Goal: Task Accomplishment & Management: Use online tool/utility

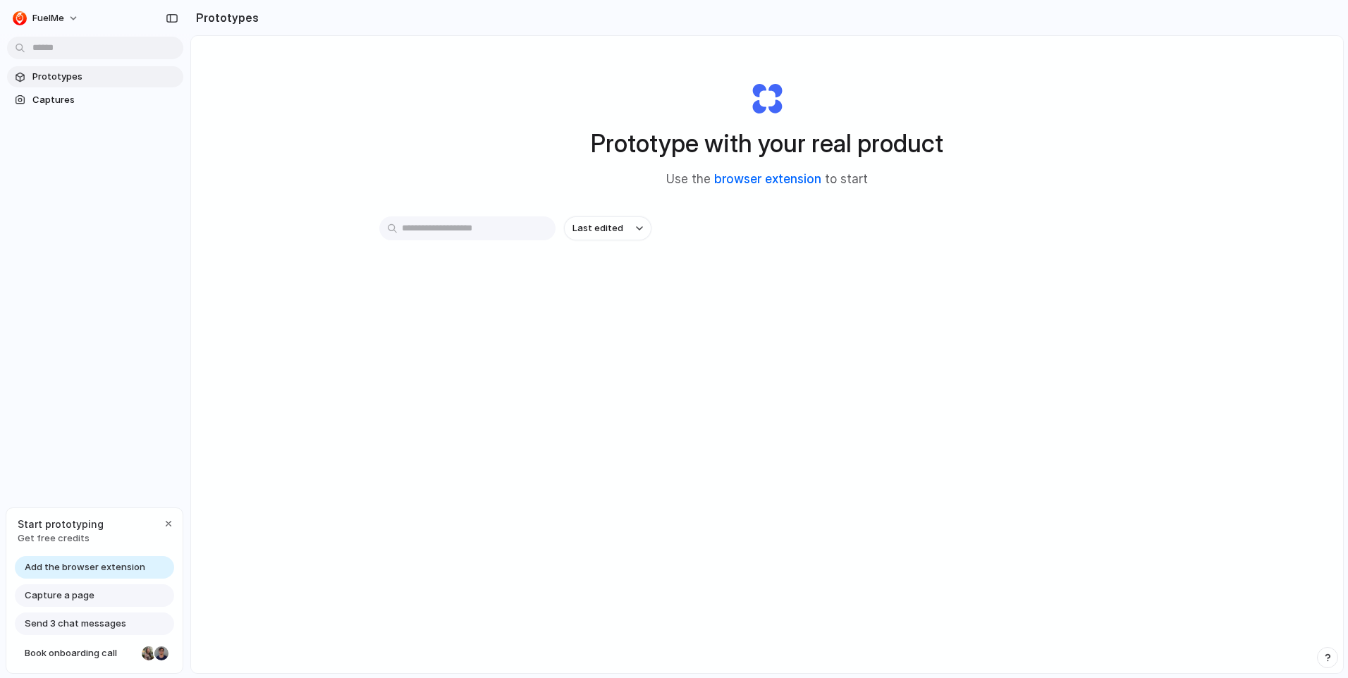
click at [783, 180] on link "browser extension" at bounding box center [767, 179] width 107 height 14
click at [166, 522] on div "button" at bounding box center [168, 523] width 11 height 11
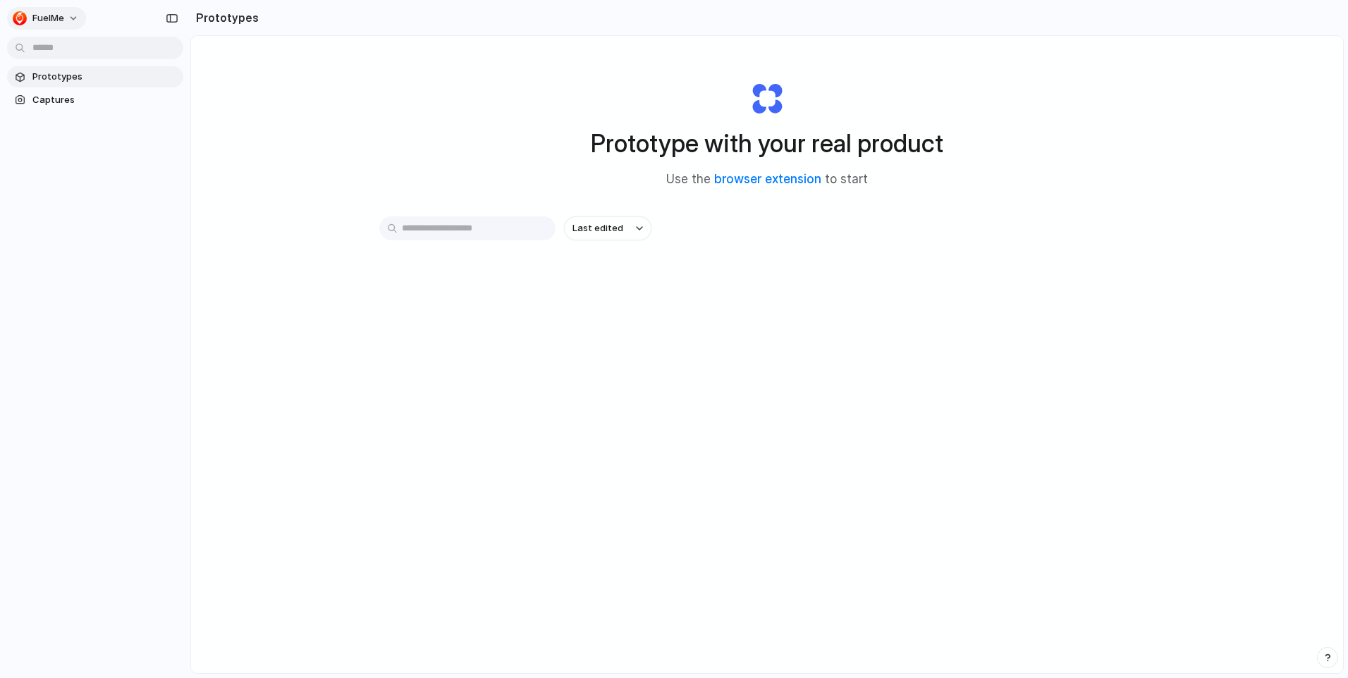
click at [70, 23] on button "FuelMe" at bounding box center [46, 18] width 79 height 23
click at [410, 155] on div "Settings Invite members Change theme Sign out" at bounding box center [674, 339] width 1348 height 678
click at [170, 21] on div "button" at bounding box center [172, 18] width 13 height 10
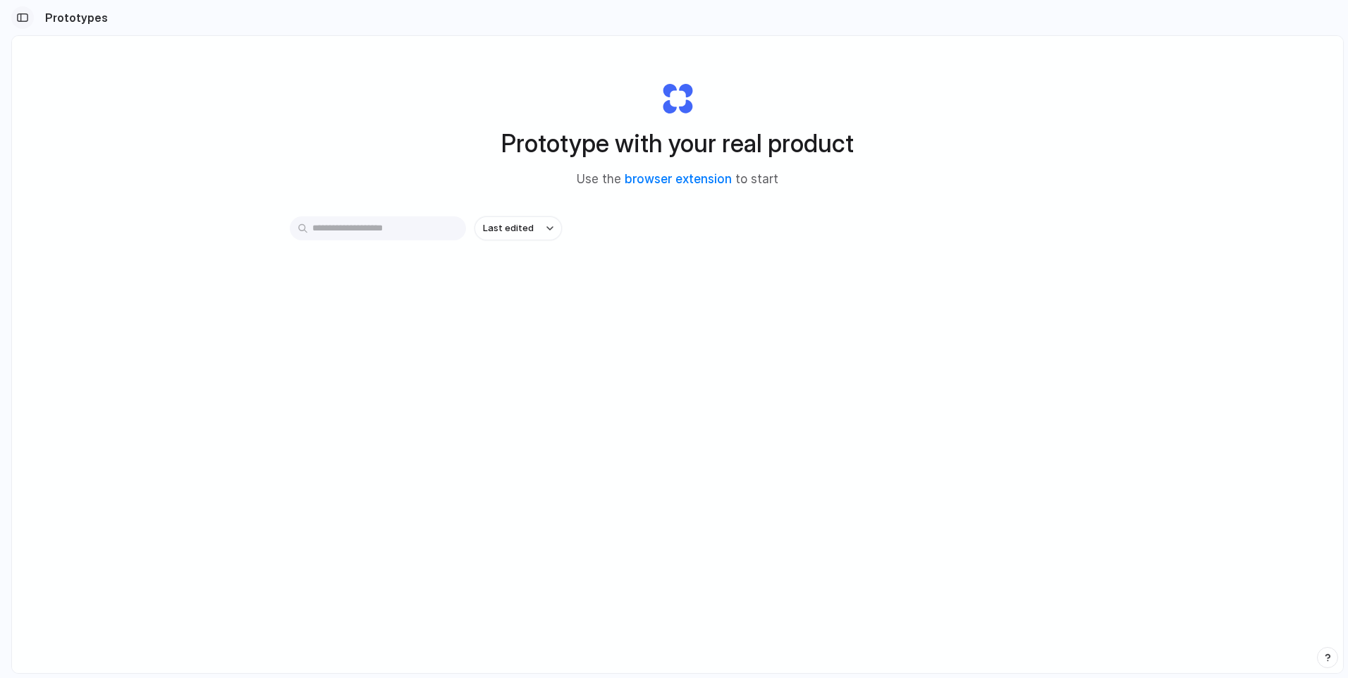
click at [30, 19] on button "button" at bounding box center [22, 17] width 23 height 23
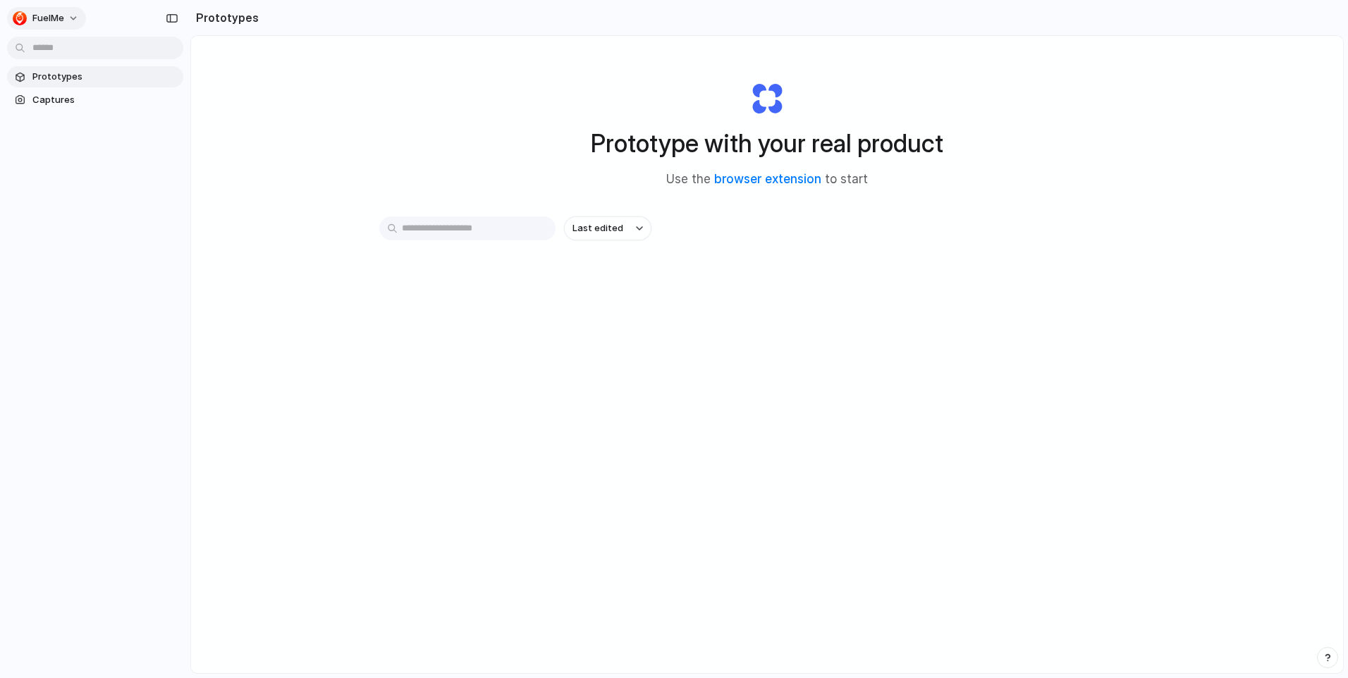
click at [53, 15] on span "FuelMe" at bounding box center [48, 18] width 32 height 14
drag, startPoint x: 382, startPoint y: 210, endPoint x: 372, endPoint y: 212, distance: 10.1
click at [382, 211] on div "Settings Invite members Change theme Sign out" at bounding box center [674, 339] width 1348 height 678
click at [789, 179] on link "browser extension" at bounding box center [767, 179] width 107 height 14
click at [593, 221] on button "Last edited" at bounding box center [607, 228] width 87 height 24
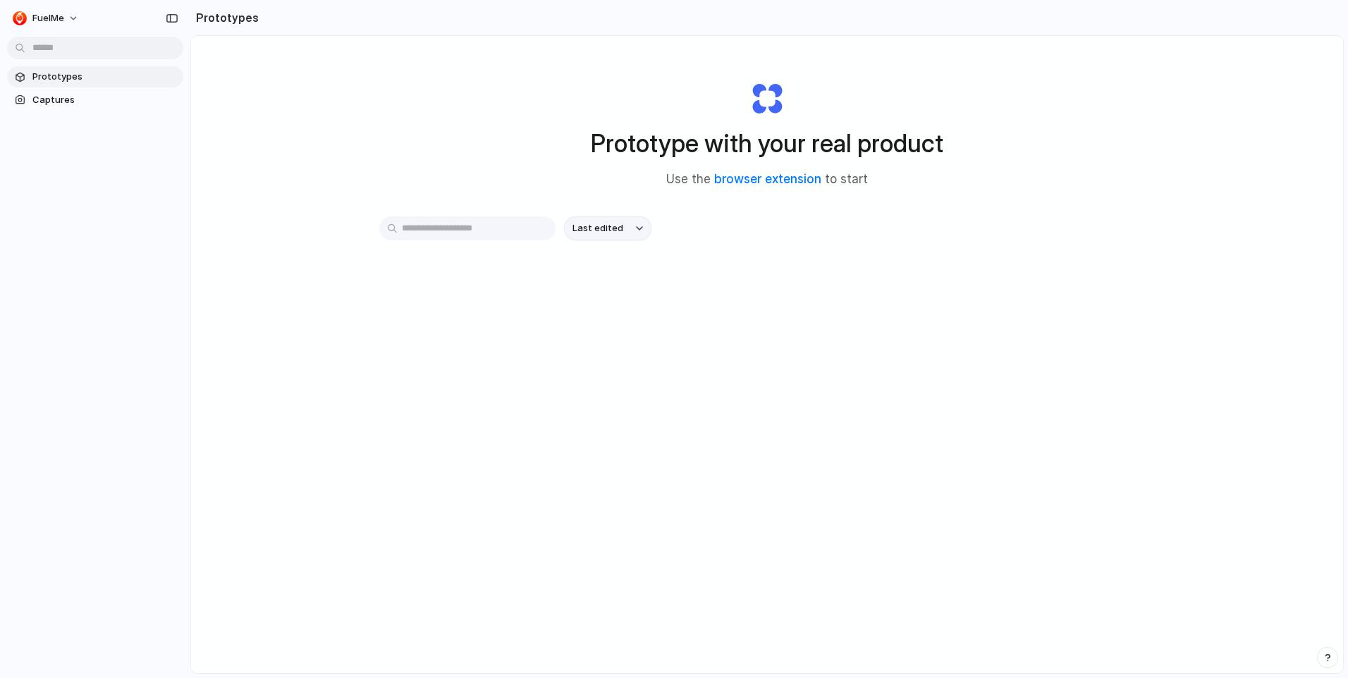
click at [593, 221] on div "Last edited Last created Alphabetical" at bounding box center [674, 339] width 1348 height 678
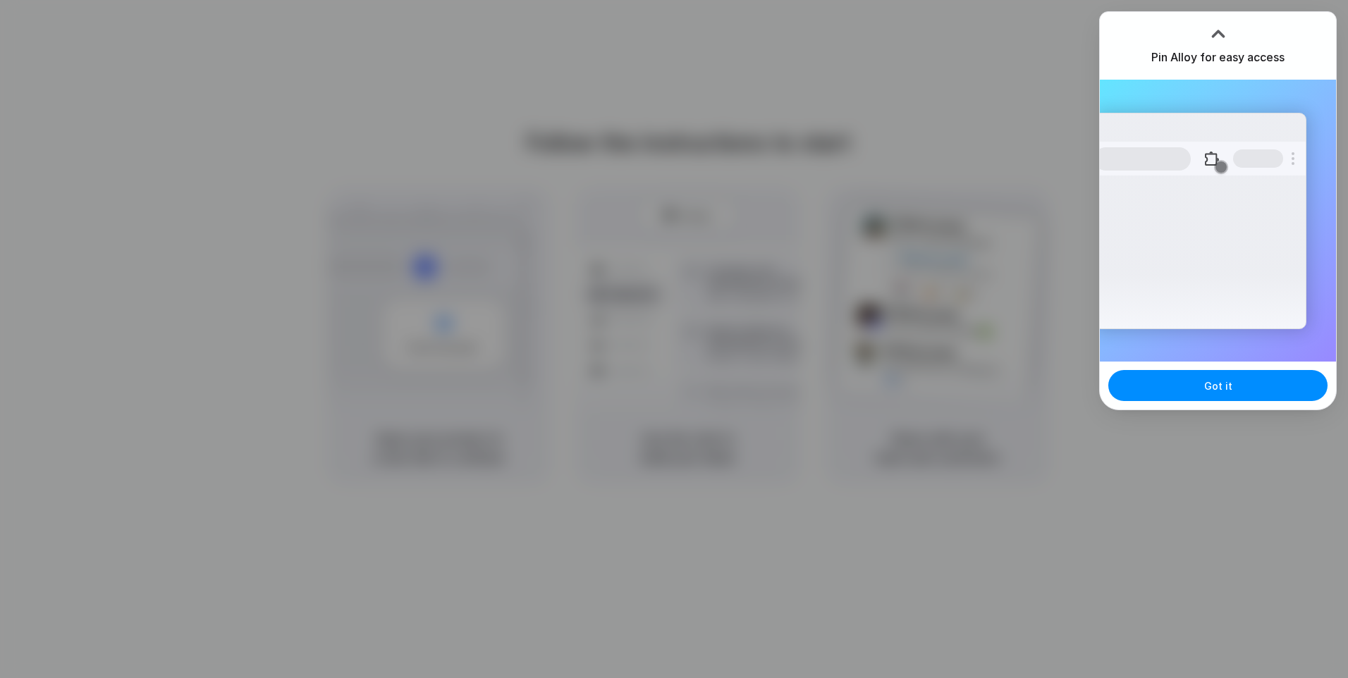
click at [898, 125] on div at bounding box center [674, 339] width 1348 height 678
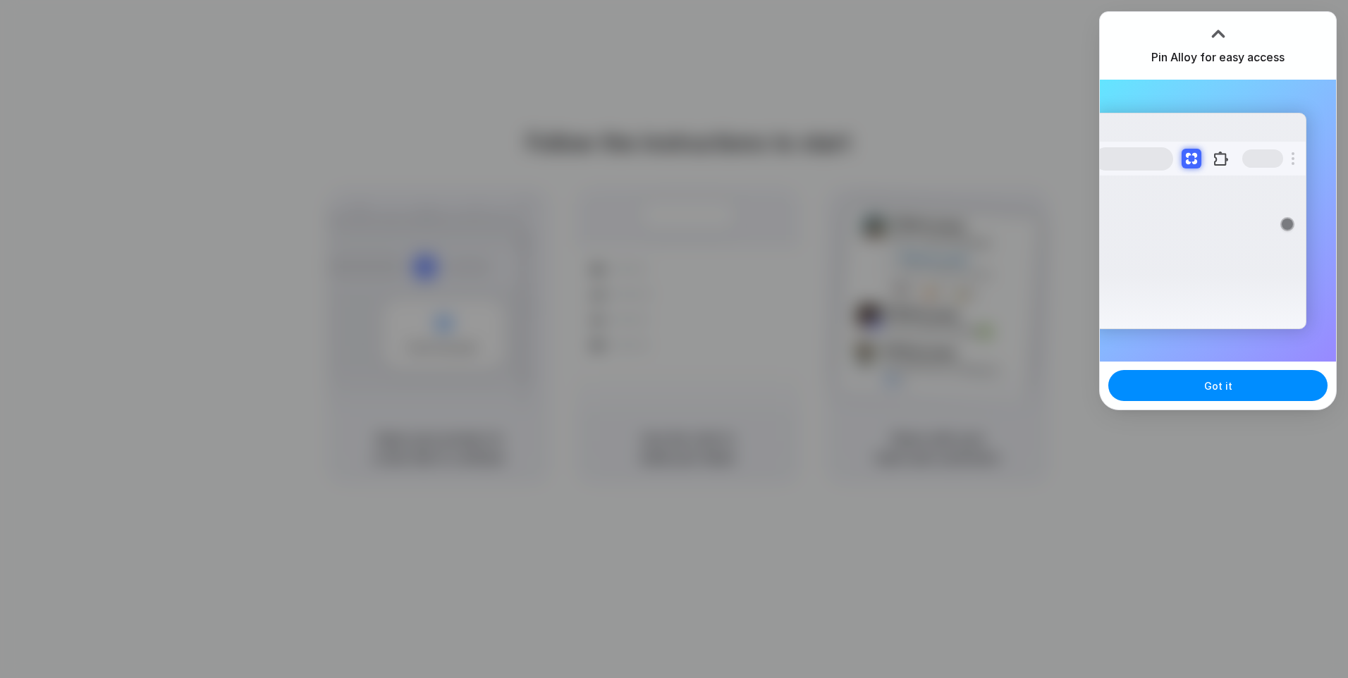
click at [989, 54] on div at bounding box center [674, 339] width 1348 height 678
click at [674, 339] on div at bounding box center [674, 339] width 0 height 0
click at [1210, 38] on div at bounding box center [1217, 33] width 21 height 21
click at [1216, 32] on div at bounding box center [1217, 28] width 21 height 21
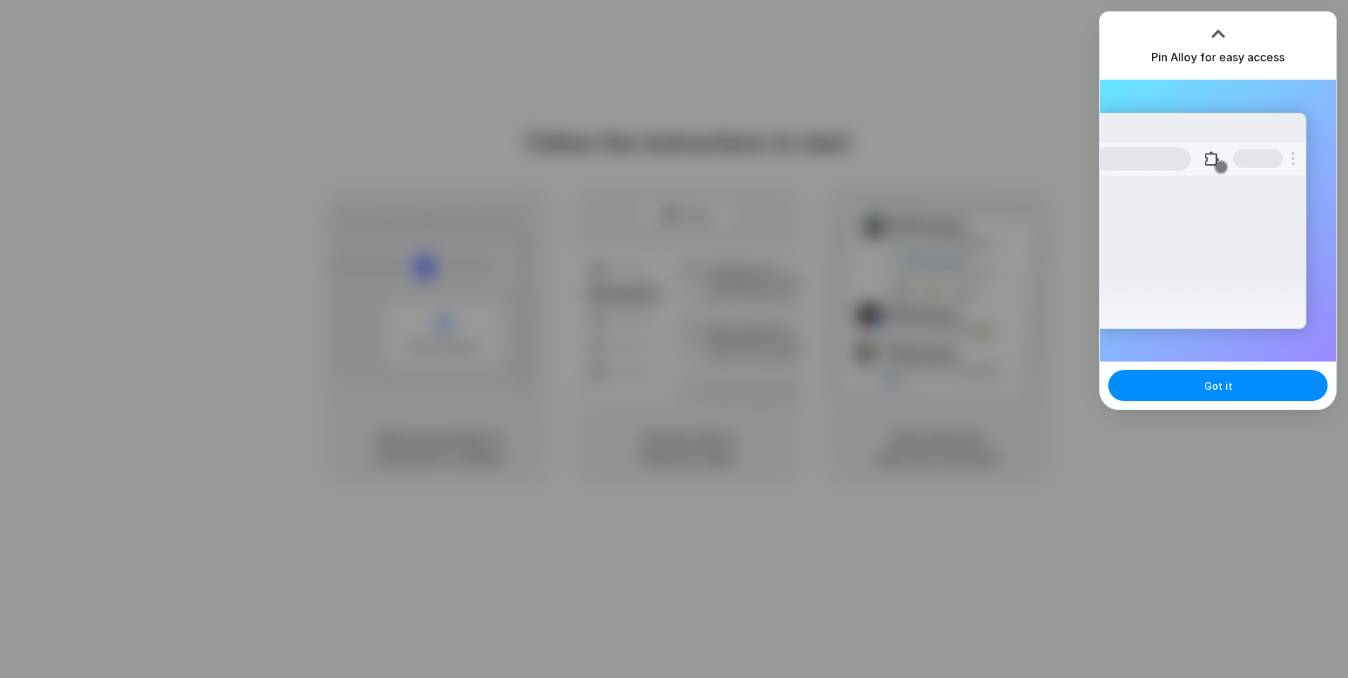
click at [902, 132] on div at bounding box center [674, 339] width 1348 height 678
click at [1252, 386] on button "Got it" at bounding box center [1217, 385] width 219 height 31
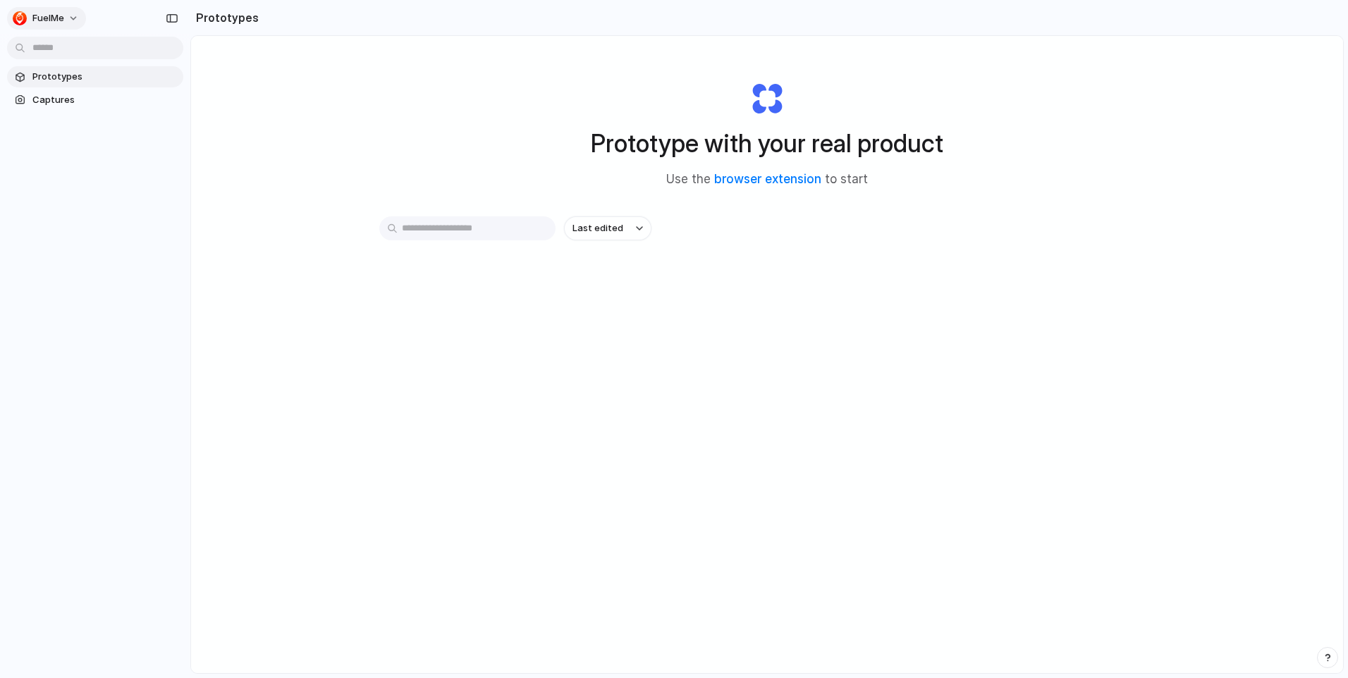
click at [46, 13] on span "FuelMe" at bounding box center [48, 18] width 32 height 14
click at [68, 119] on span "Sign out" at bounding box center [50, 118] width 37 height 14
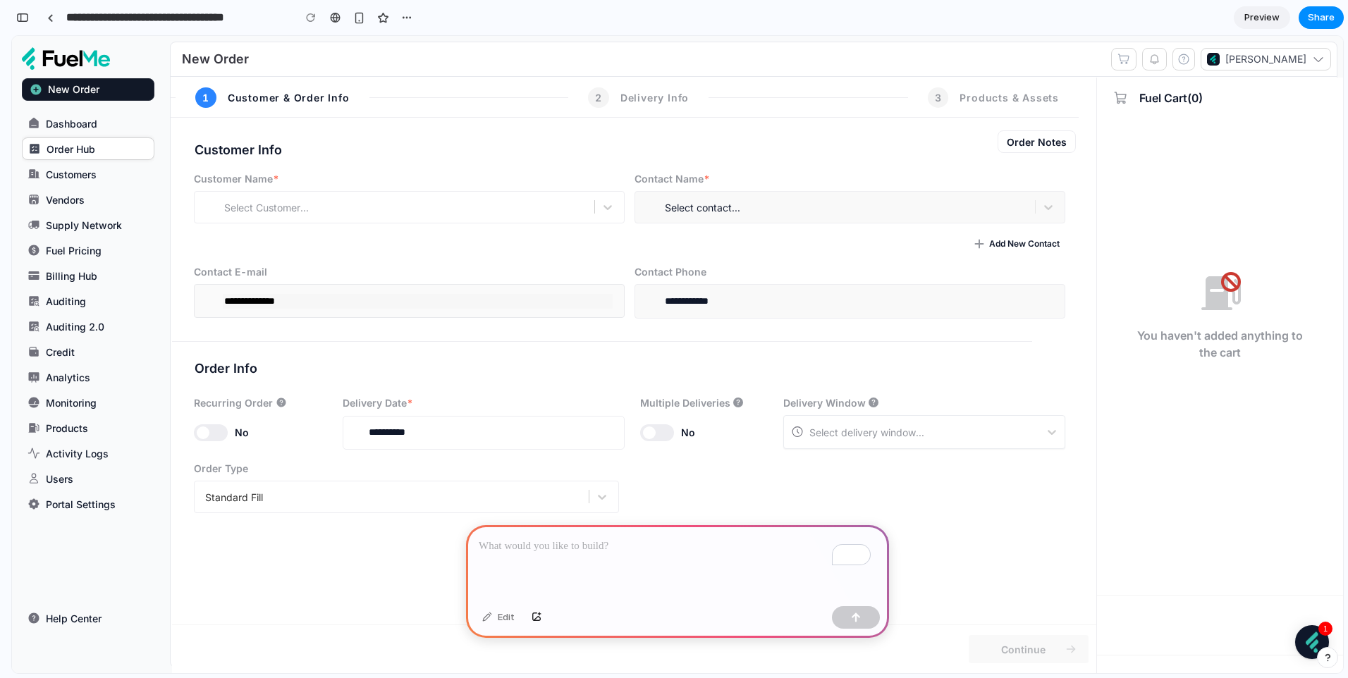
click at [581, 540] on p "To enrich screen reader interactions, please activate Accessibility in Grammarl…" at bounding box center [677, 546] width 397 height 17
click at [733, 549] on div "**********" at bounding box center [677, 562] width 423 height 75
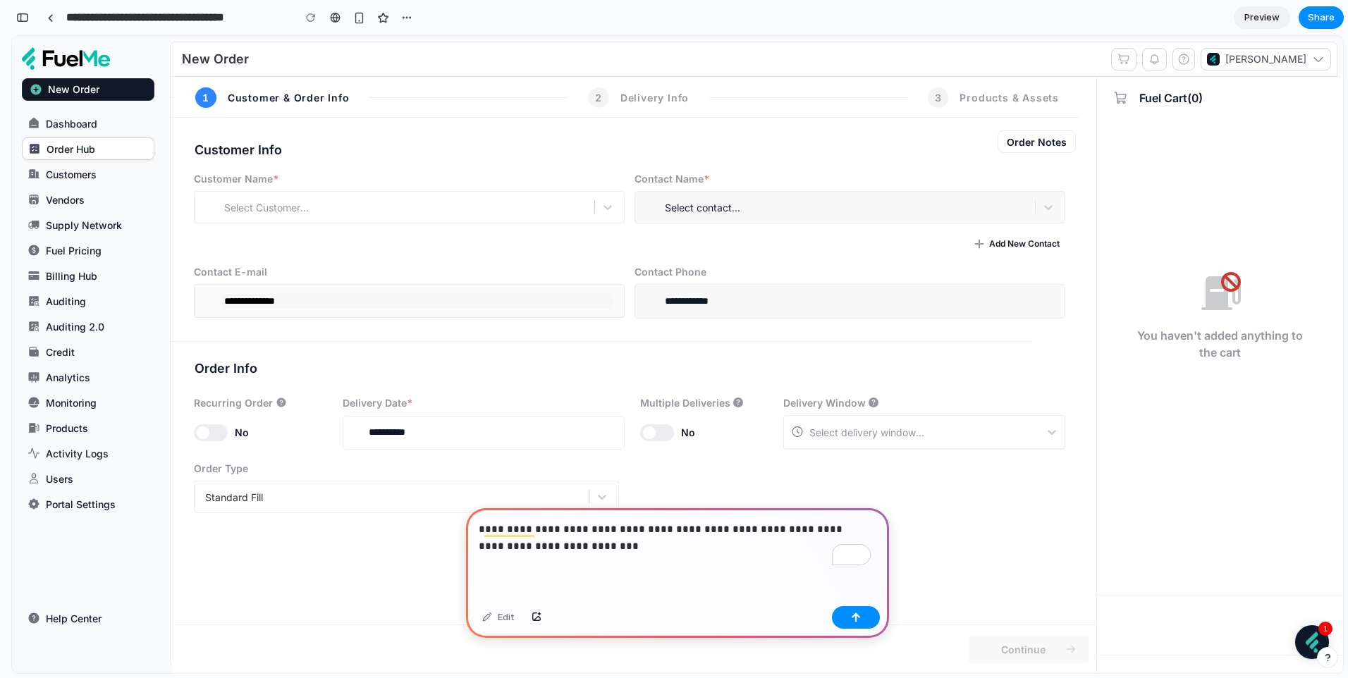
click at [565, 542] on p "**********" at bounding box center [675, 538] width 392 height 34
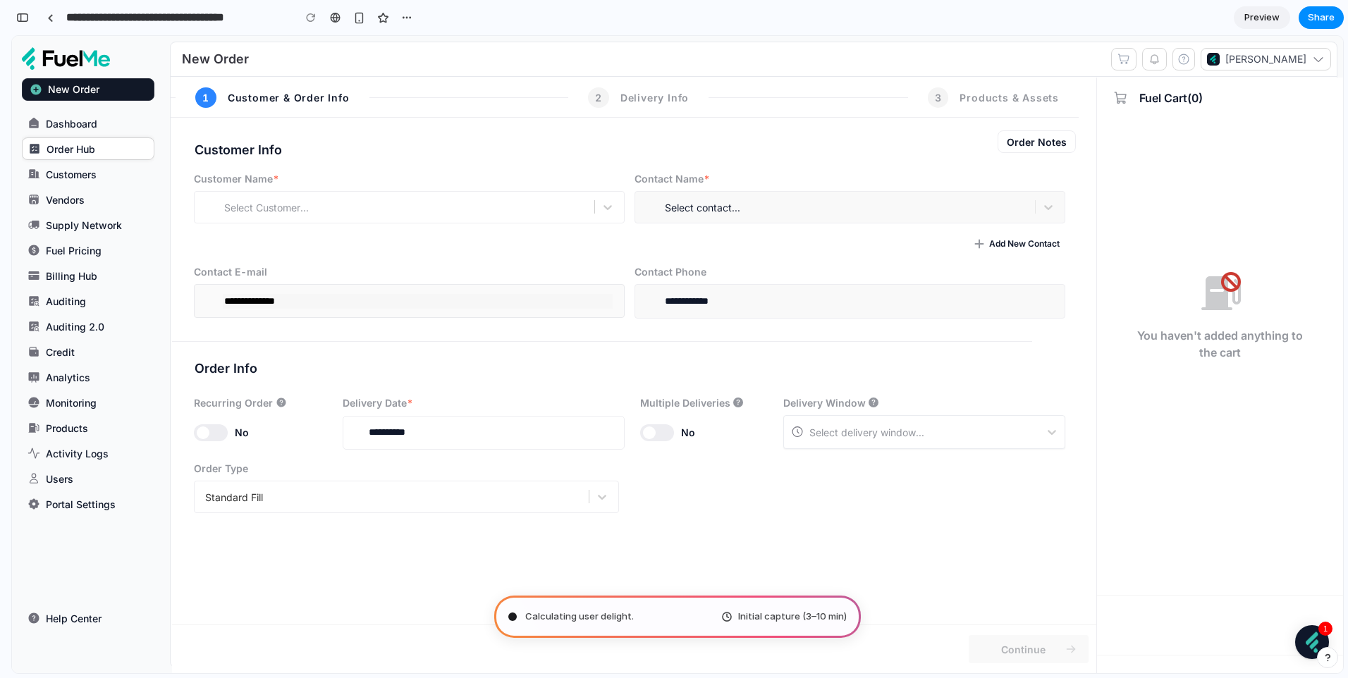
click at [27, 21] on div "button" at bounding box center [22, 18] width 13 height 10
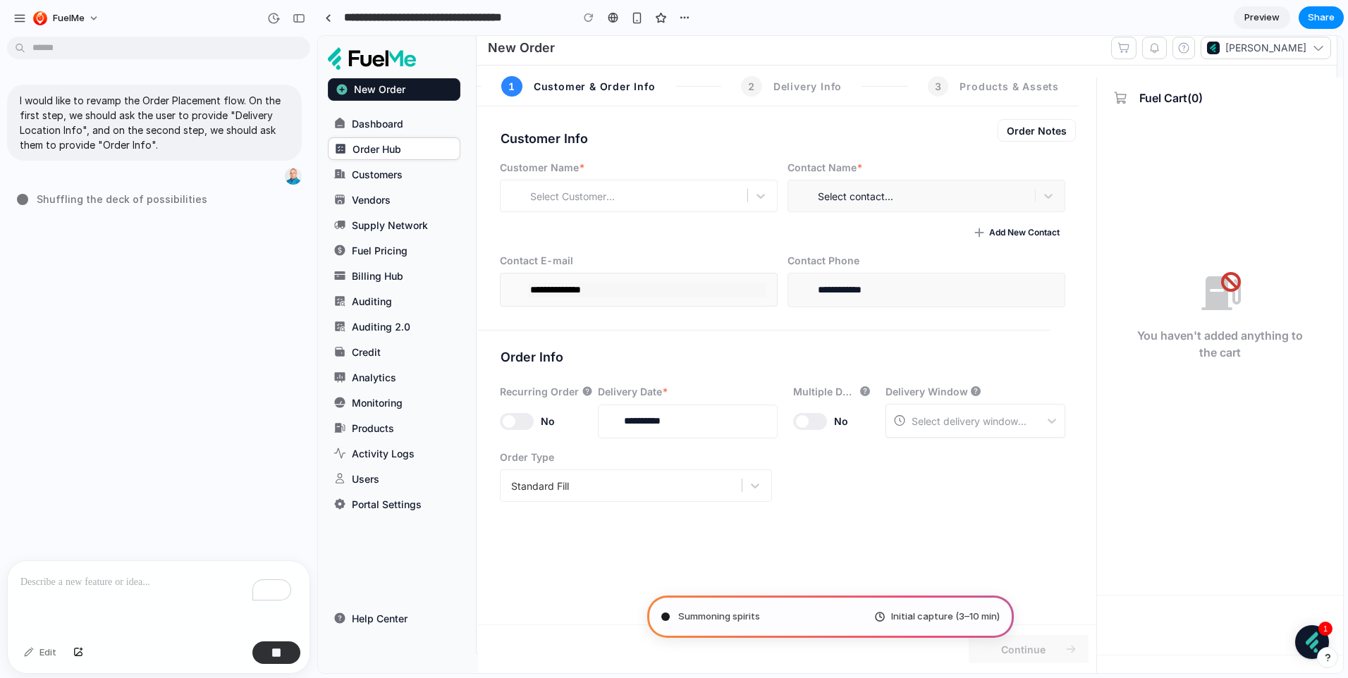
scroll to position [15, 0]
click at [856, 438] on div "Multiple Deliveries No" at bounding box center [831, 414] width 98 height 66
type input "**********"
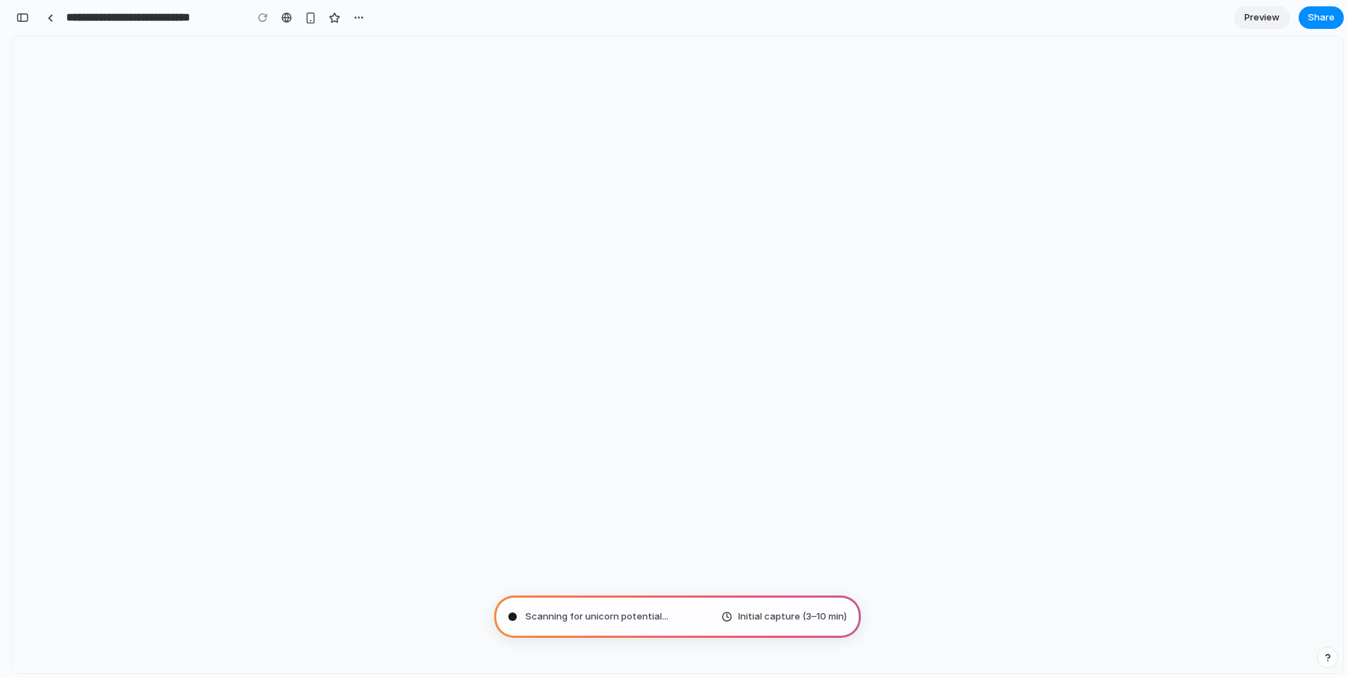
scroll to position [0, 0]
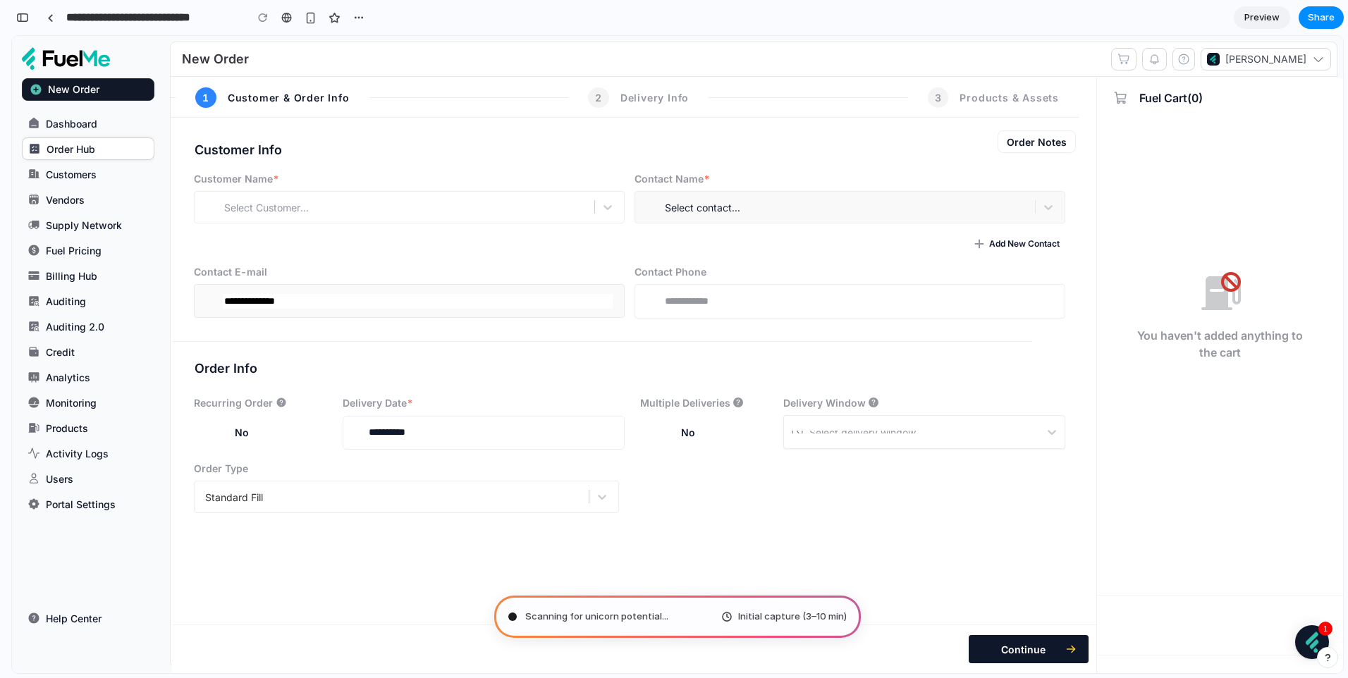
click at [460, 297] on input "text" at bounding box center [418, 301] width 390 height 15
click at [471, 255] on div "Customer Name Select Customer... Contact Name Select contact... Add New Contact…" at bounding box center [629, 250] width 892 height 159
click at [392, 202] on div "Select Customer..." at bounding box center [396, 207] width 396 height 25
drag, startPoint x: 556, startPoint y: 201, endPoint x: 564, endPoint y: 202, distance: 7.8
click at [557, 201] on div "Select Customer..." at bounding box center [396, 207] width 396 height 25
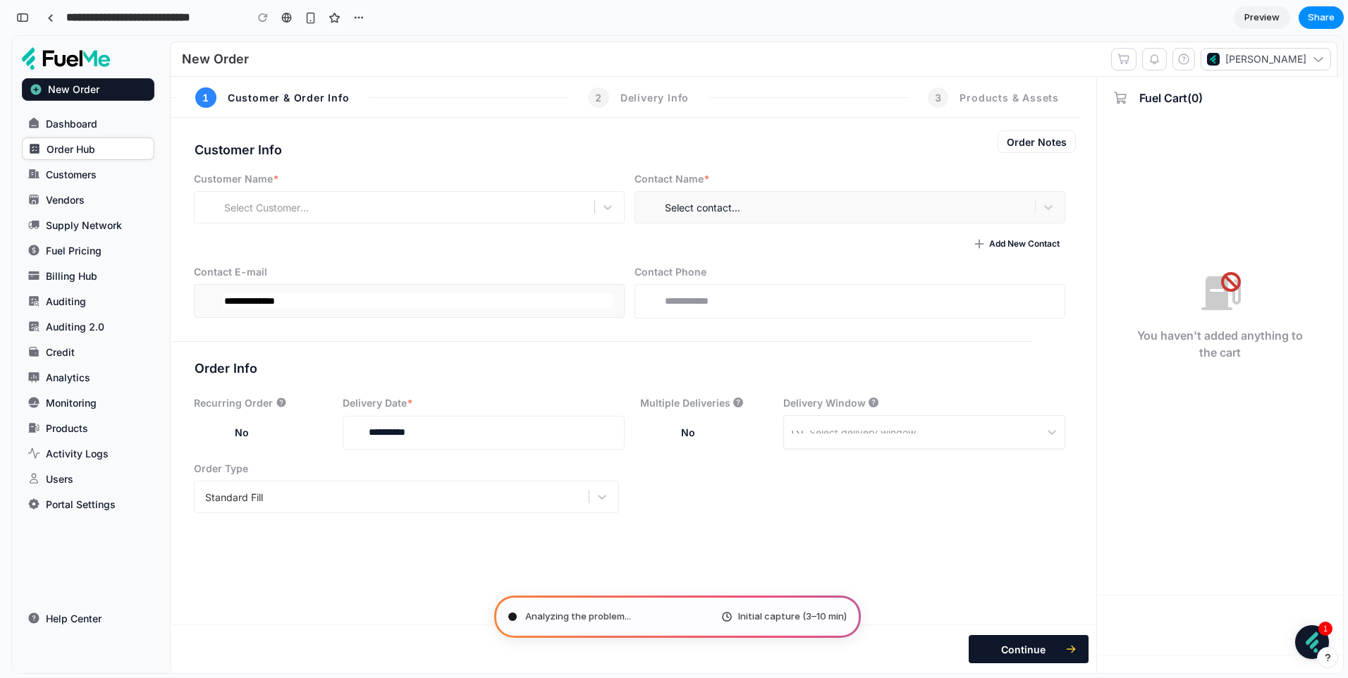
click at [604, 197] on div at bounding box center [607, 207] width 25 height 20
click at [378, 295] on input "text" at bounding box center [418, 301] width 390 height 15
click at [734, 303] on input "text" at bounding box center [849, 301] width 431 height 34
click at [820, 426] on div "Select delivery window..." at bounding box center [924, 432] width 282 height 34
click at [1047, 430] on icon at bounding box center [1051, 432] width 14 height 14
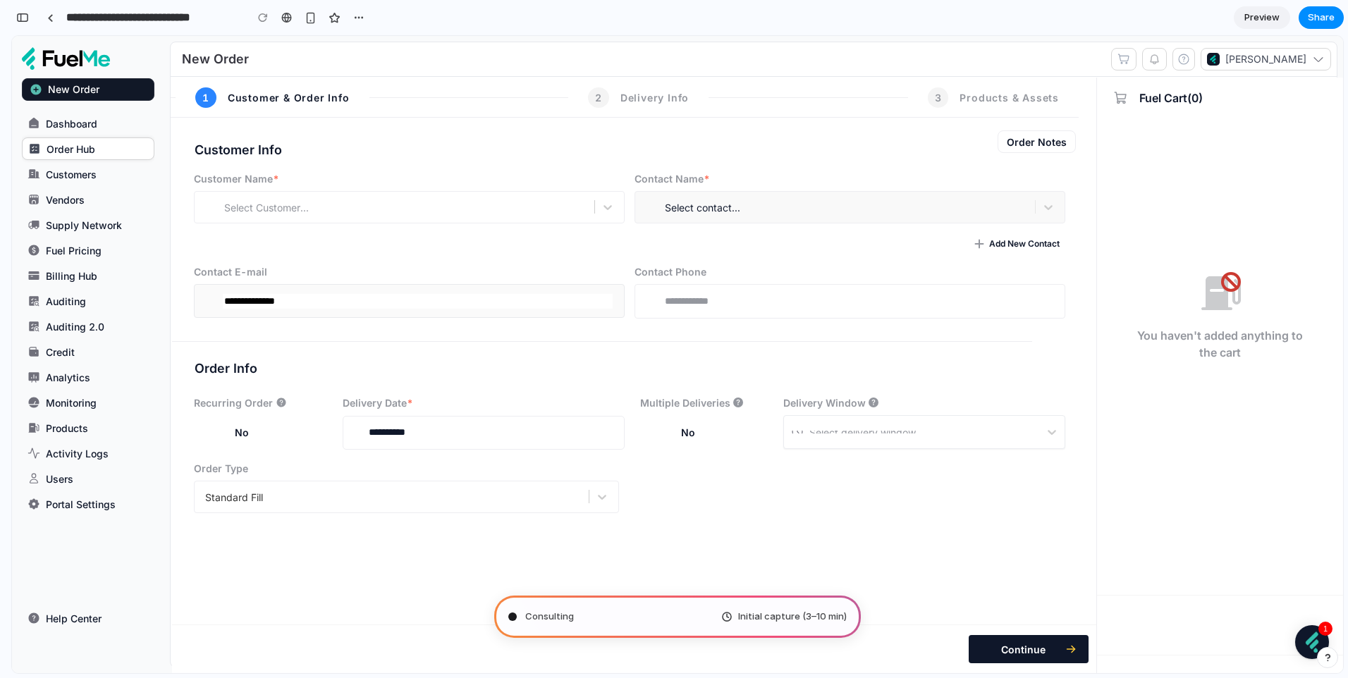
click at [1044, 430] on icon at bounding box center [1051, 432] width 14 height 14
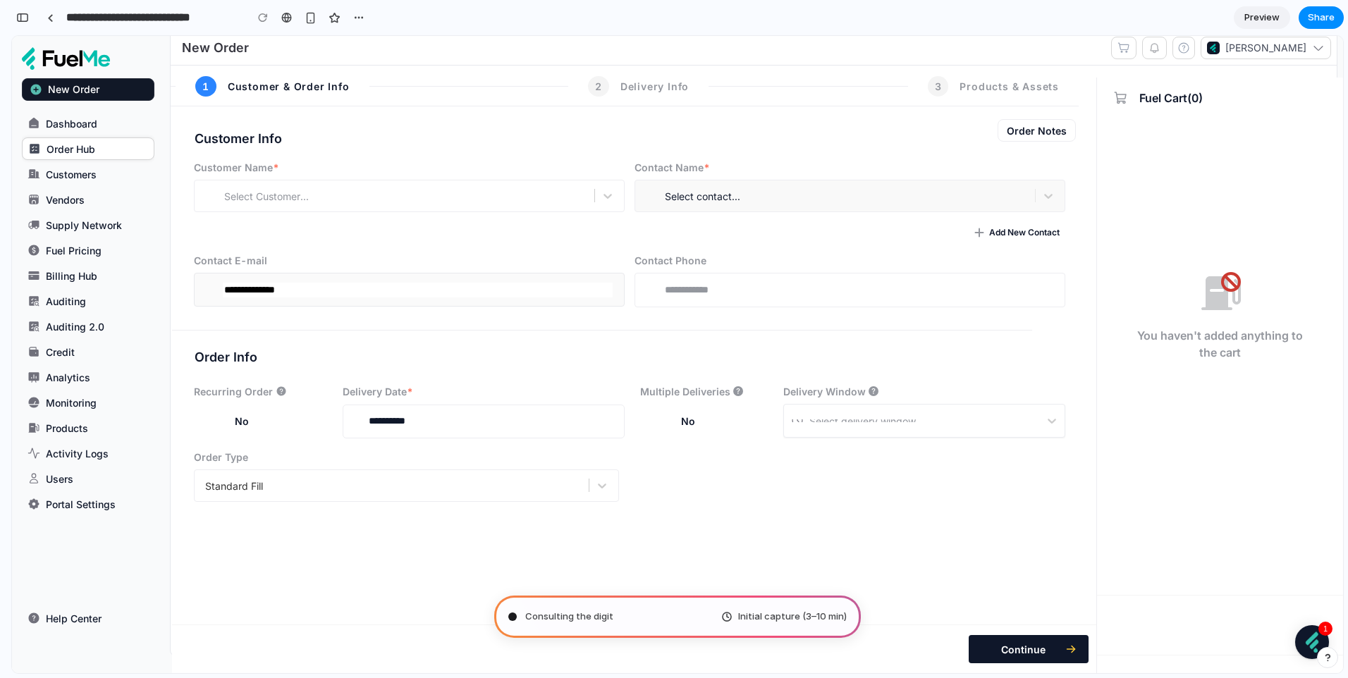
scroll to position [15, 0]
click at [468, 409] on input "**********" at bounding box center [484, 418] width 282 height 34
click at [541, 490] on div "Standard Fill" at bounding box center [393, 481] width 390 height 25
click at [600, 476] on icon at bounding box center [602, 482] width 14 height 14
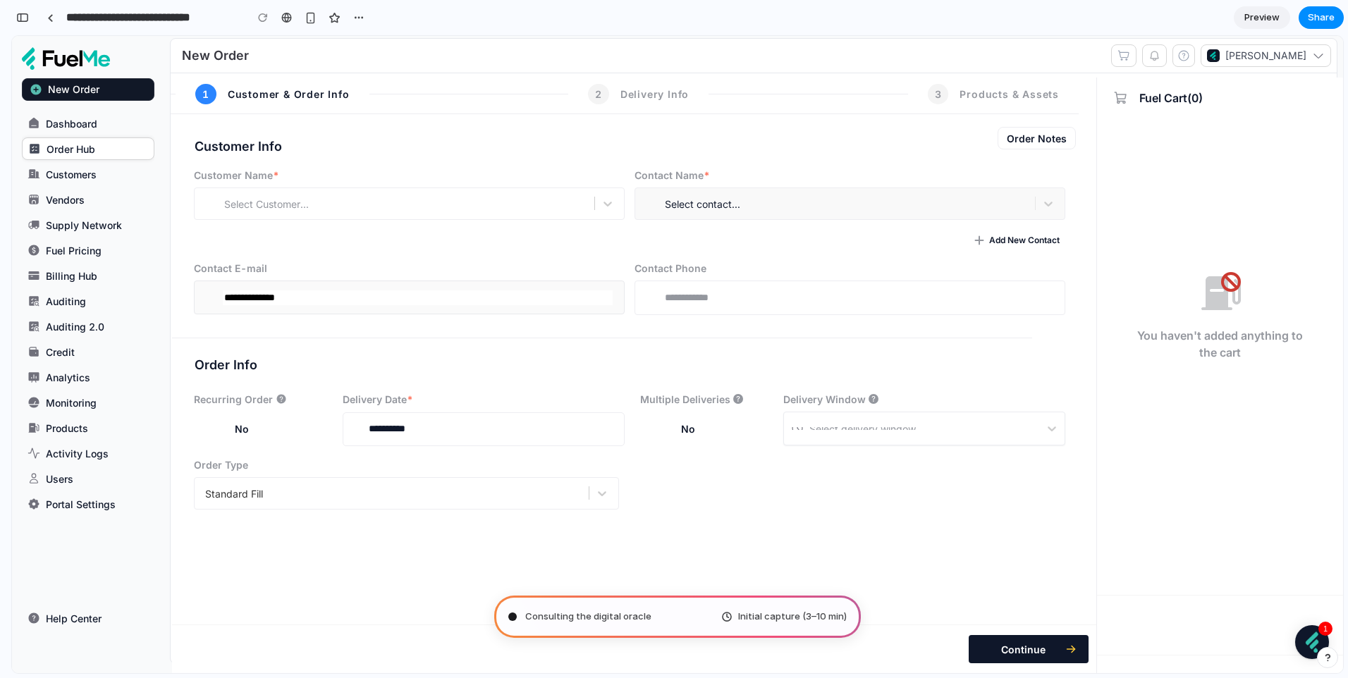
scroll to position [0, 0]
click at [68, 282] on link "Billing Hub" at bounding box center [88, 275] width 132 height 23
drag, startPoint x: 97, startPoint y: 144, endPoint x: 203, endPoint y: 152, distance: 106.7
click at [97, 144] on link "Order Hub" at bounding box center [88, 148] width 132 height 23
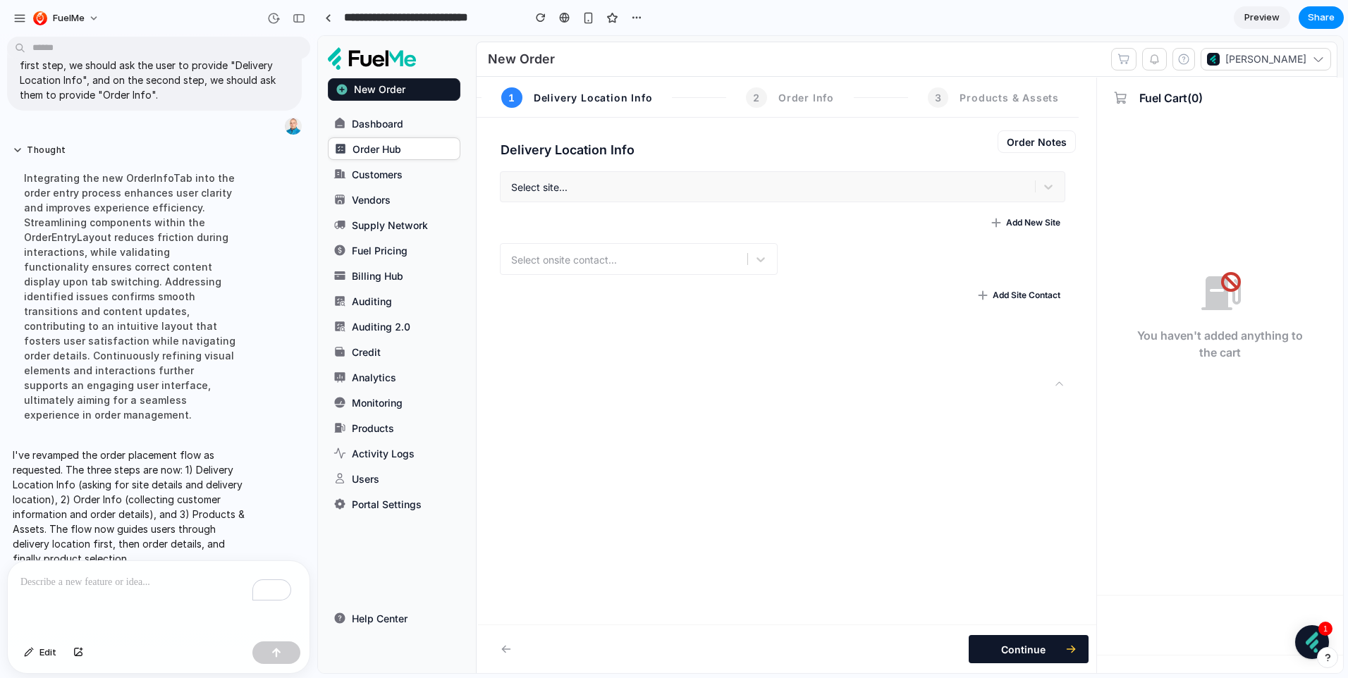
click at [744, 187] on div "Select site..." at bounding box center [782, 187] width 565 height 32
click at [1032, 183] on div "Select site..." at bounding box center [782, 187] width 565 height 32
click at [579, 196] on div "Select site..." at bounding box center [782, 187] width 565 height 32
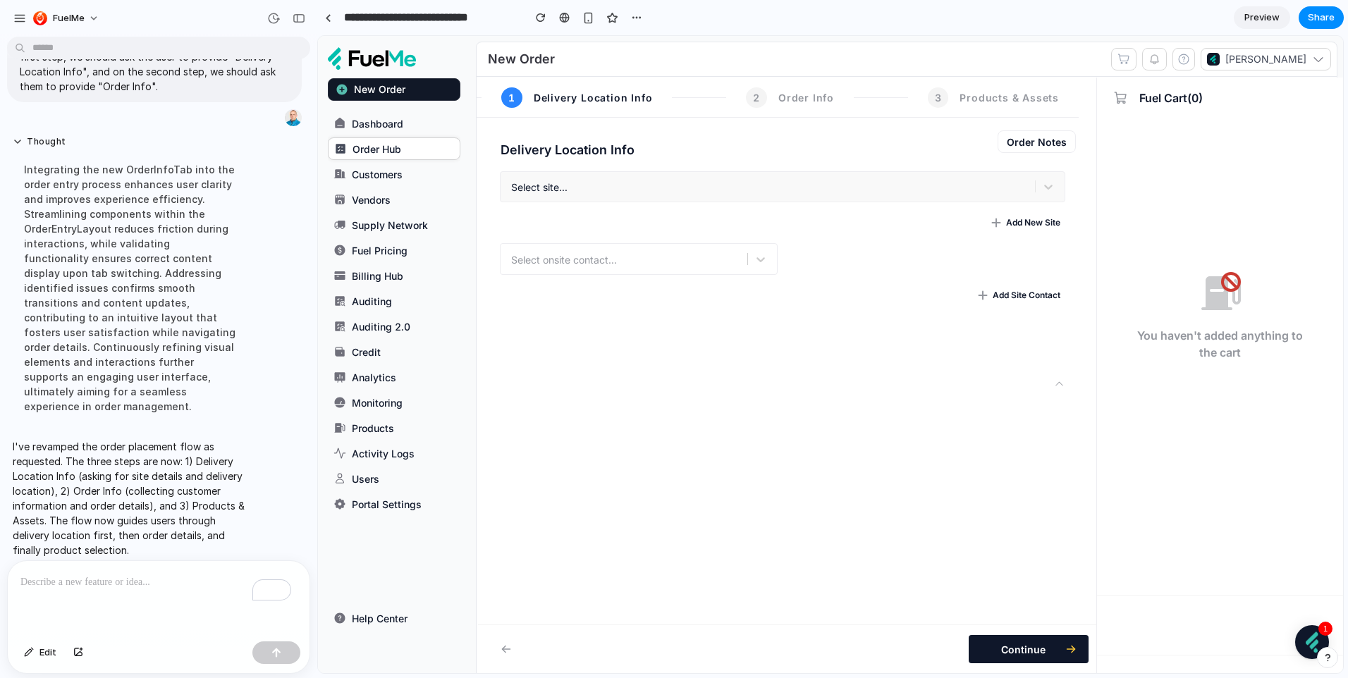
scroll to position [61, 0]
click at [605, 256] on div "Select onsite contact..." at bounding box center [564, 259] width 106 height 15
click at [763, 259] on div at bounding box center [760, 259] width 25 height 20
drag, startPoint x: 759, startPoint y: 257, endPoint x: 734, endPoint y: 252, distance: 26.0
click at [759, 257] on icon at bounding box center [760, 259] width 14 height 14
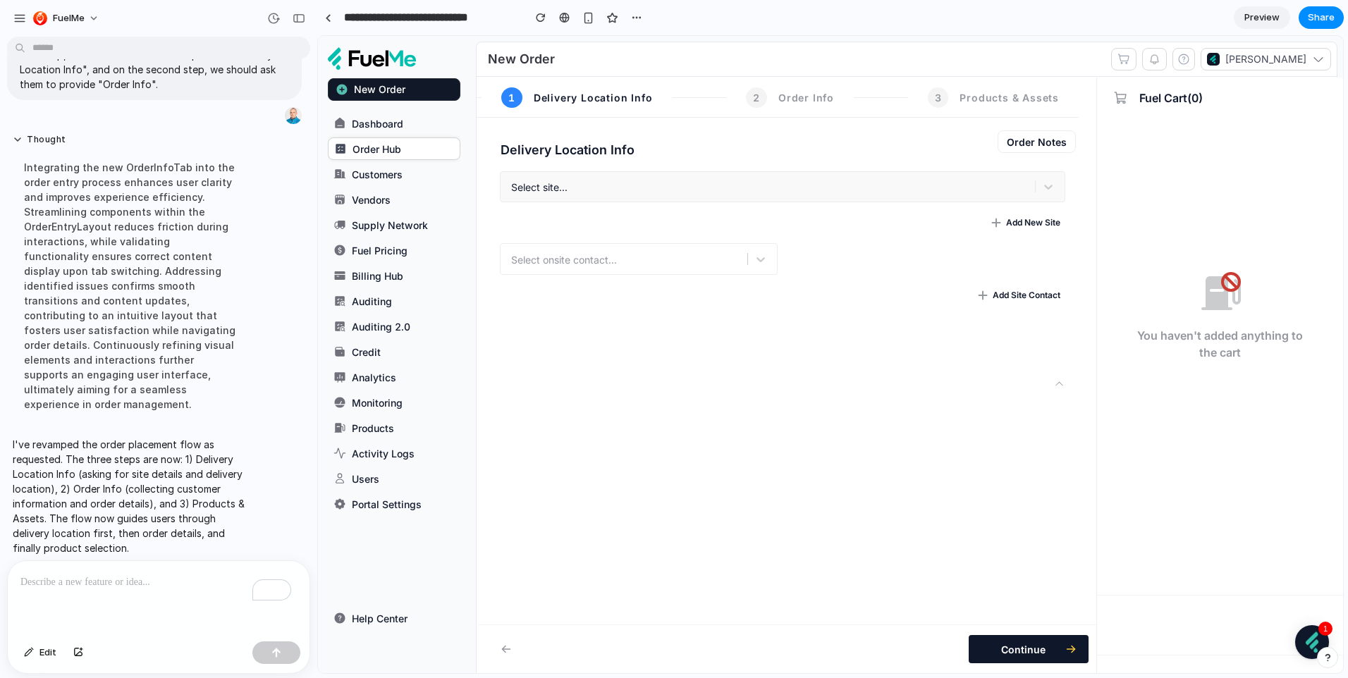
click at [674, 183] on div "Select site..." at bounding box center [782, 187] width 565 height 32
click at [412, 168] on link "Customers" at bounding box center [394, 174] width 132 height 23
click at [390, 155] on link "Order Hub" at bounding box center [394, 148] width 132 height 23
click at [1019, 130] on button "Order Notes" at bounding box center [1036, 141] width 78 height 23
click at [727, 187] on div "Select site..." at bounding box center [782, 187] width 565 height 32
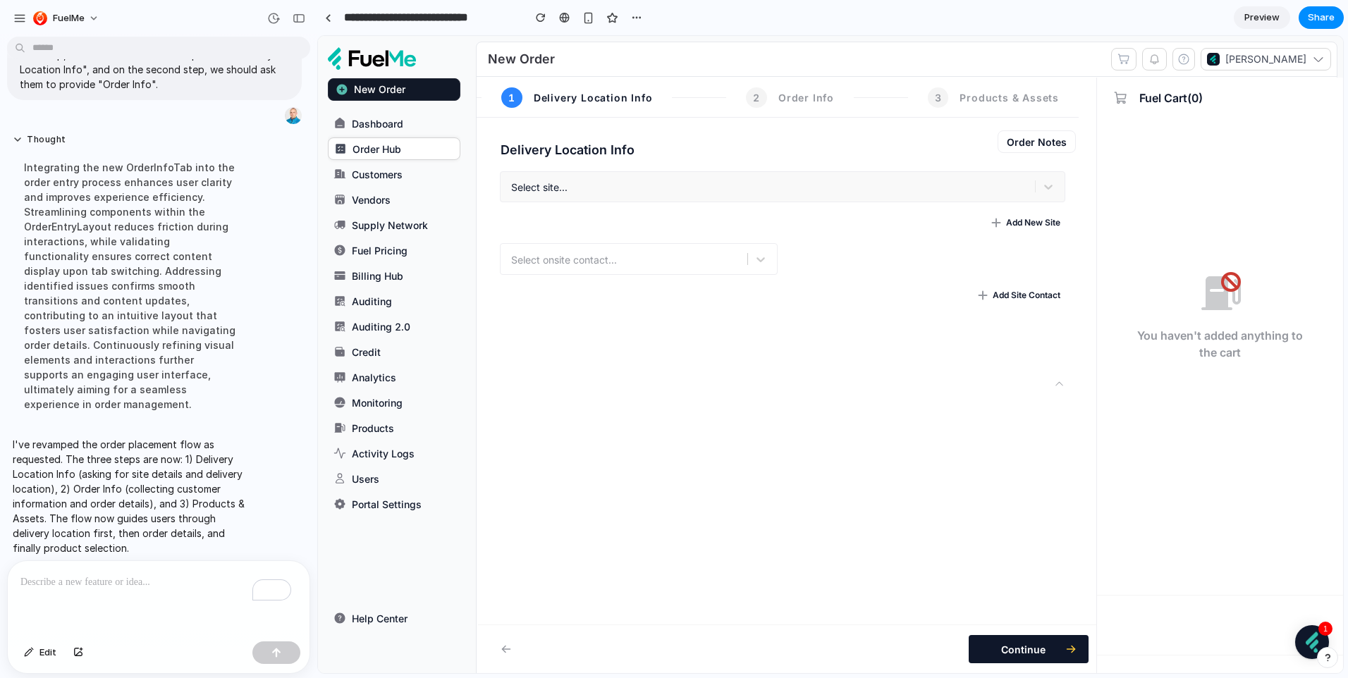
click at [1035, 186] on div "Select site..." at bounding box center [782, 187] width 565 height 32
drag, startPoint x: 1035, startPoint y: 186, endPoint x: 696, endPoint y: 199, distance: 340.0
click at [725, 211] on div "Select site..." at bounding box center [782, 192] width 586 height 43
click at [753, 94] on span "2" at bounding box center [756, 97] width 21 height 20
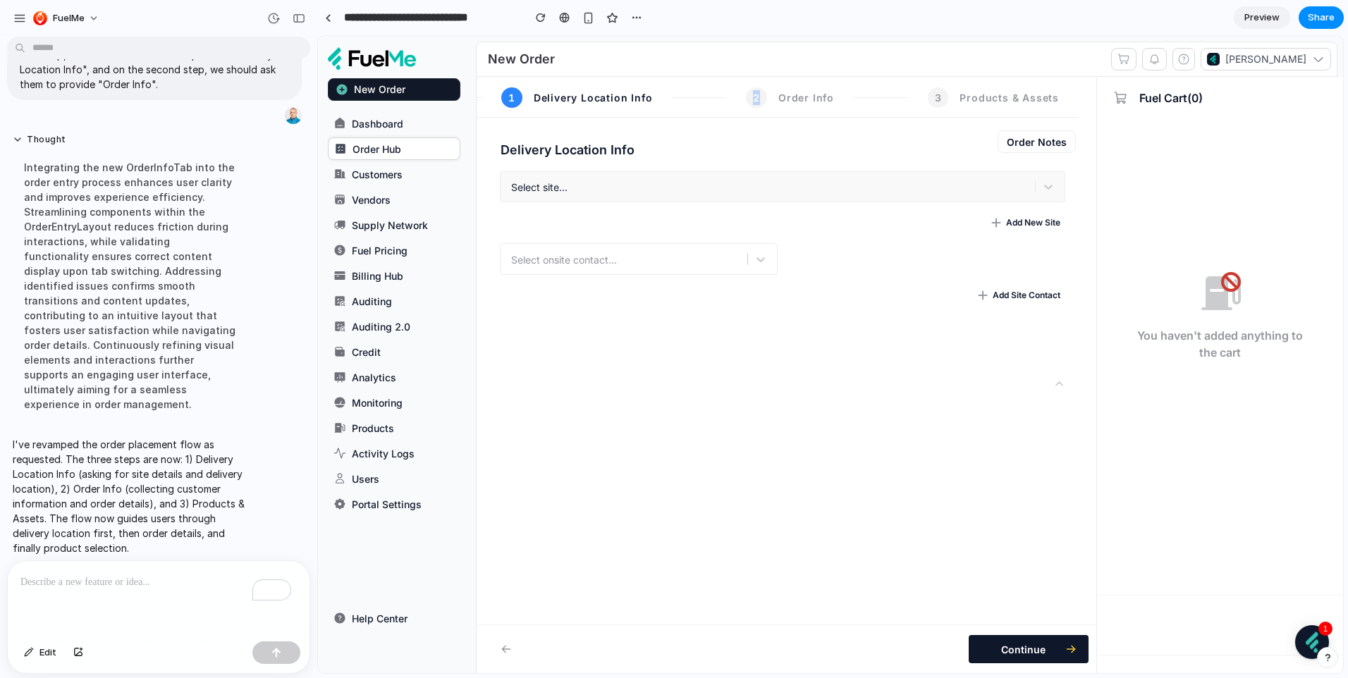
click at [751, 100] on span "2" at bounding box center [756, 97] width 21 height 20
click at [750, 100] on span "2" at bounding box center [756, 97] width 21 height 20
click at [1023, 665] on div "Continue" at bounding box center [847, 648] width 739 height 49
click at [1023, 649] on button "Continue" at bounding box center [1028, 649] width 120 height 28
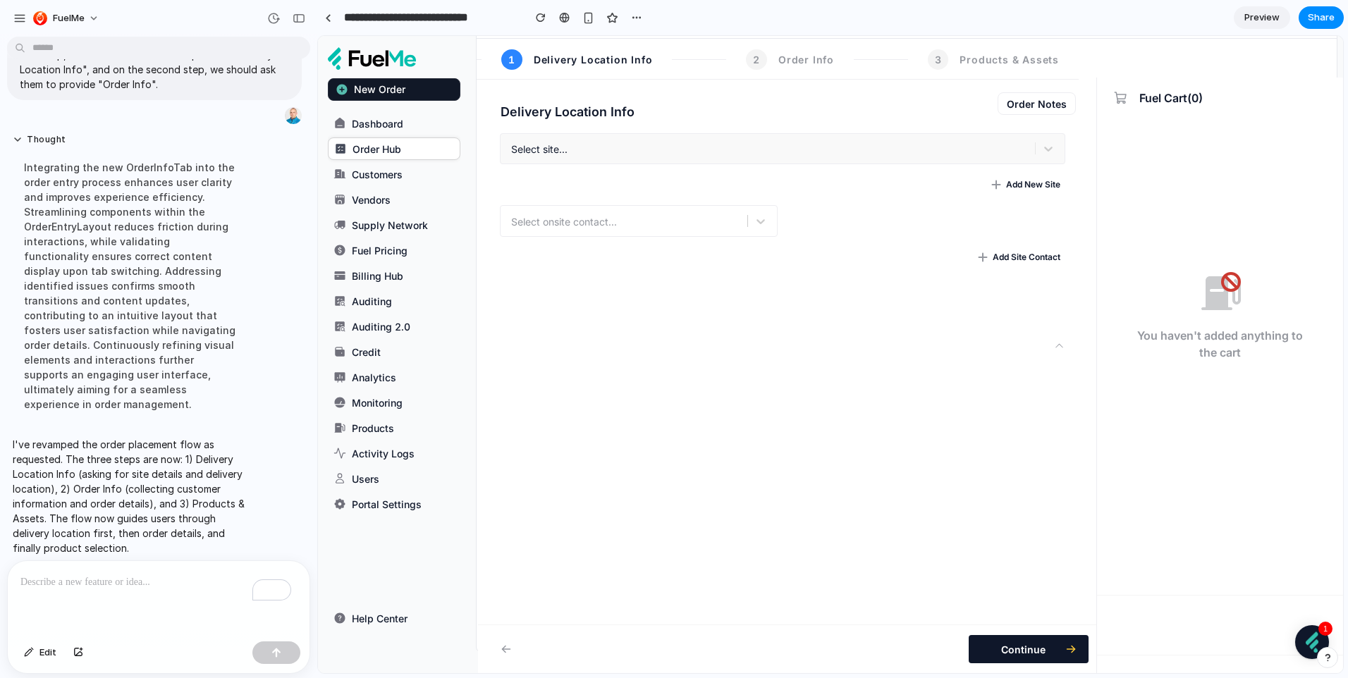
scroll to position [0, 0]
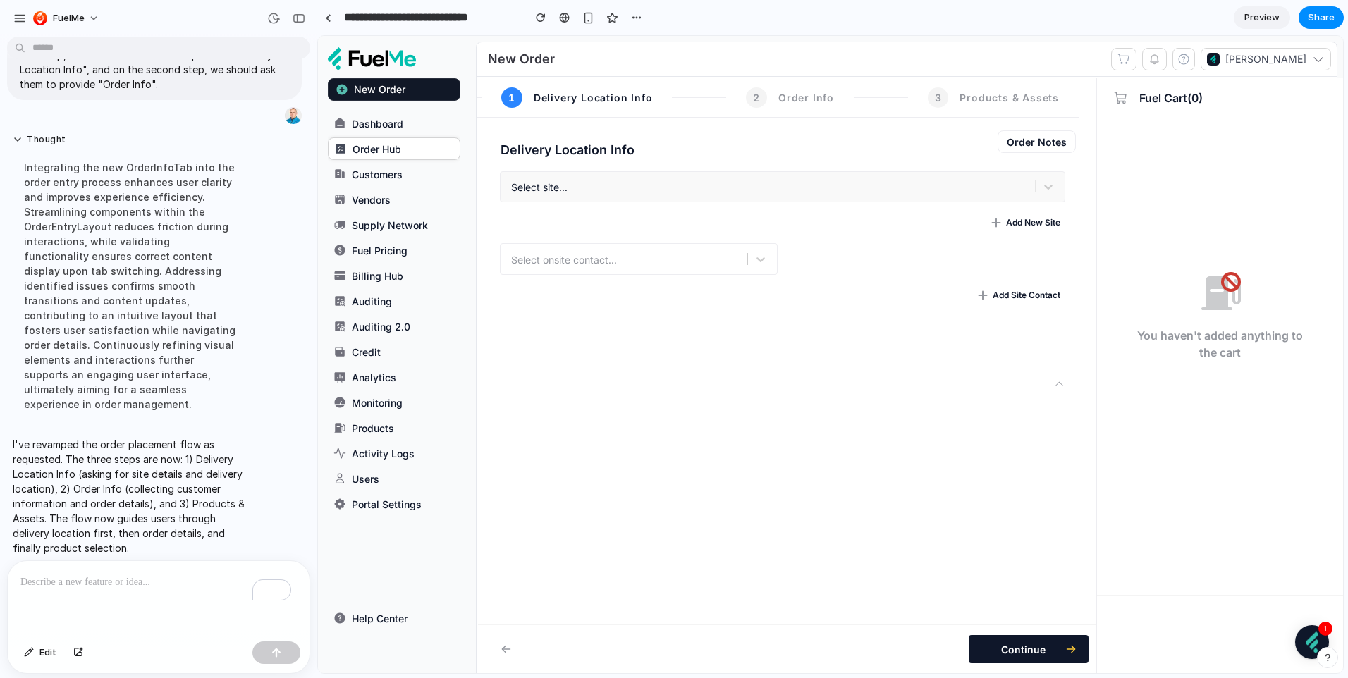
click at [436, 218] on link "Supply Network" at bounding box center [394, 225] width 132 height 23
click at [1255, 23] on span "Preview" at bounding box center [1261, 18] width 35 height 14
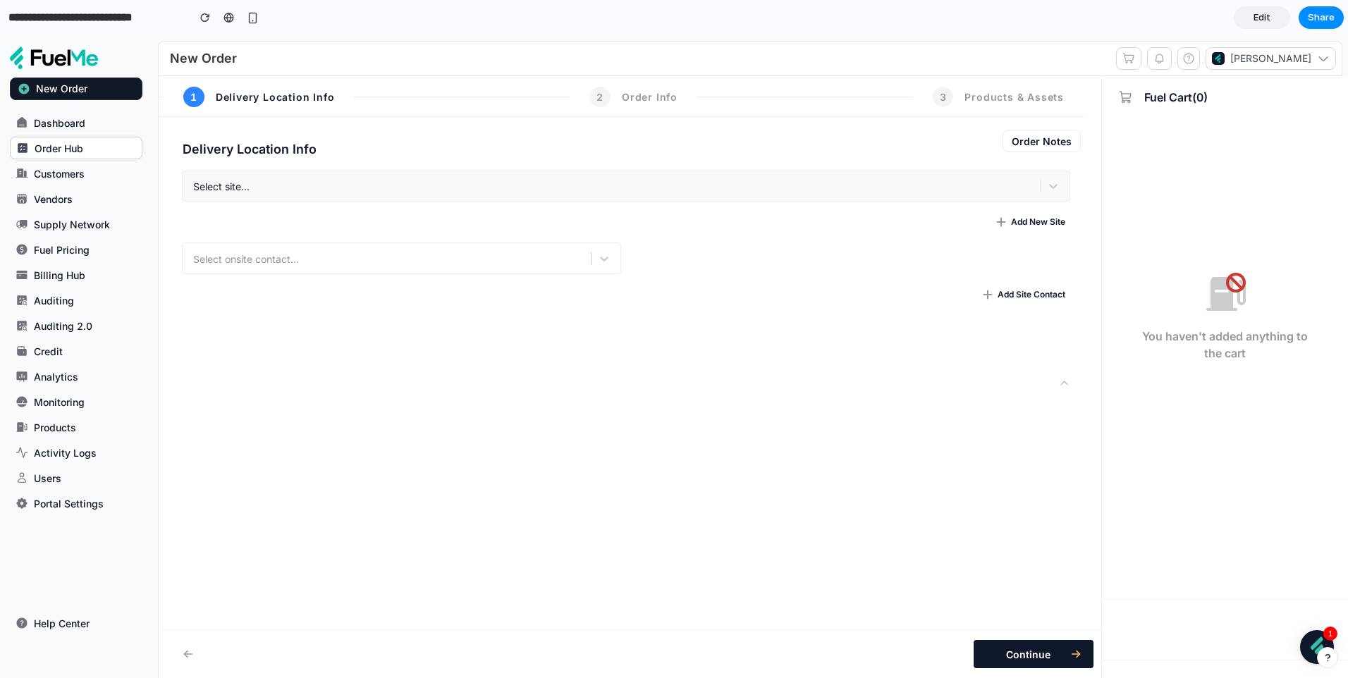
click at [396, 99] on nav "1 Delivery Location Info 2 Order Info 3 Products & Assets" at bounding box center [621, 97] width 925 height 40
click at [602, 92] on span "2" at bounding box center [599, 97] width 21 height 20
click at [342, 185] on div "Select site..." at bounding box center [626, 187] width 888 height 32
click at [1011, 176] on div "Select site..." at bounding box center [626, 187] width 888 height 32
click at [1025, 223] on button "Add New Site" at bounding box center [1030, 222] width 80 height 18
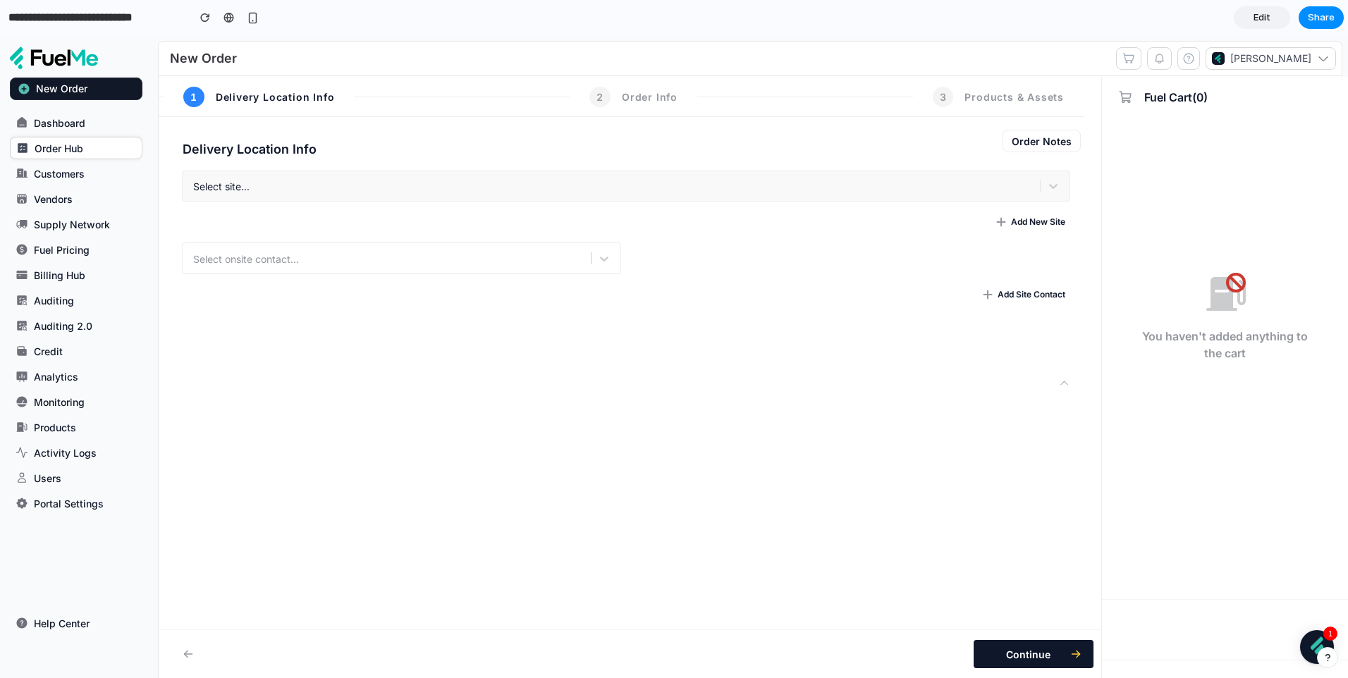
click at [1006, 299] on button "Add Site Contact" at bounding box center [1023, 294] width 93 height 18
click at [497, 247] on div "Select onsite contact..." at bounding box center [388, 258] width 405 height 23
click at [602, 247] on div at bounding box center [604, 258] width 26 height 23
